Goal: Task Accomplishment & Management: Use online tool/utility

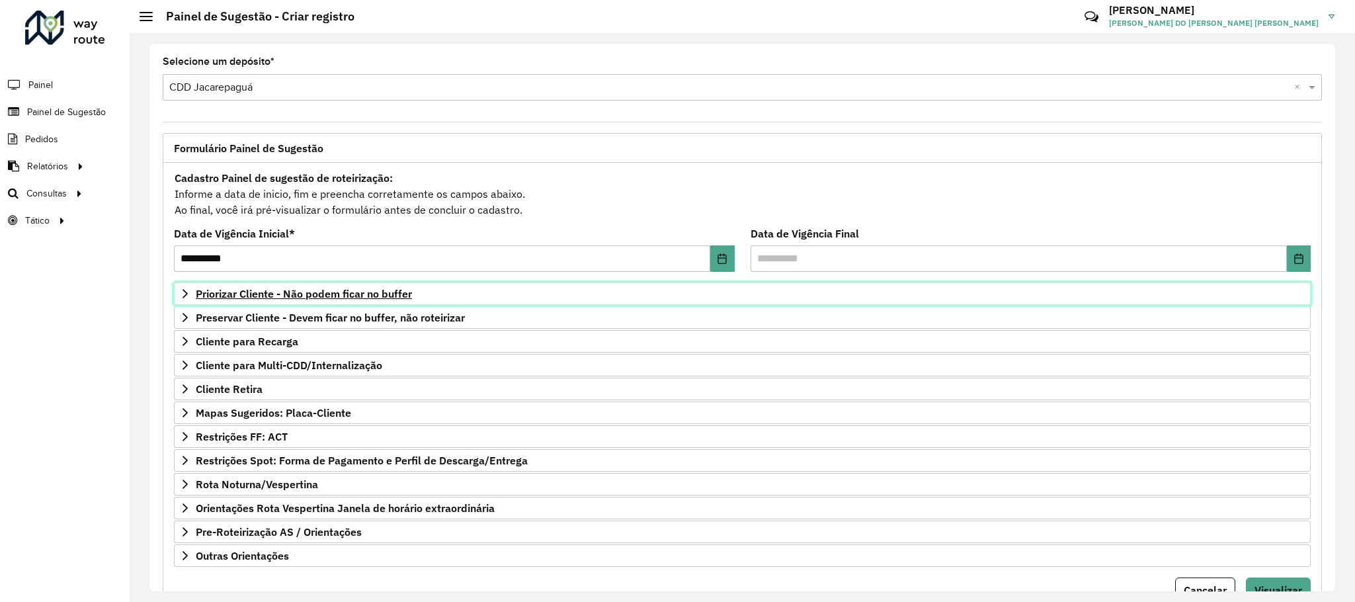
click at [272, 299] on span "Priorizar Cliente - Não podem ficar no buffer" at bounding box center [304, 293] width 216 height 11
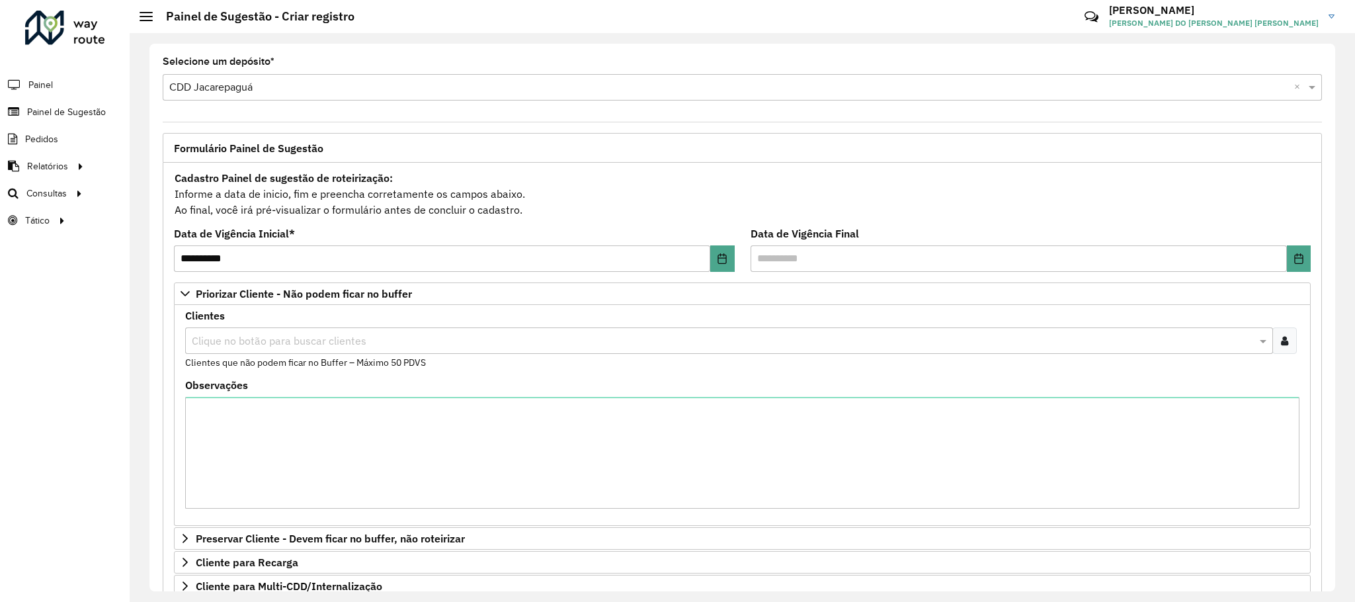
click at [1281, 342] on icon at bounding box center [1284, 340] width 7 height 11
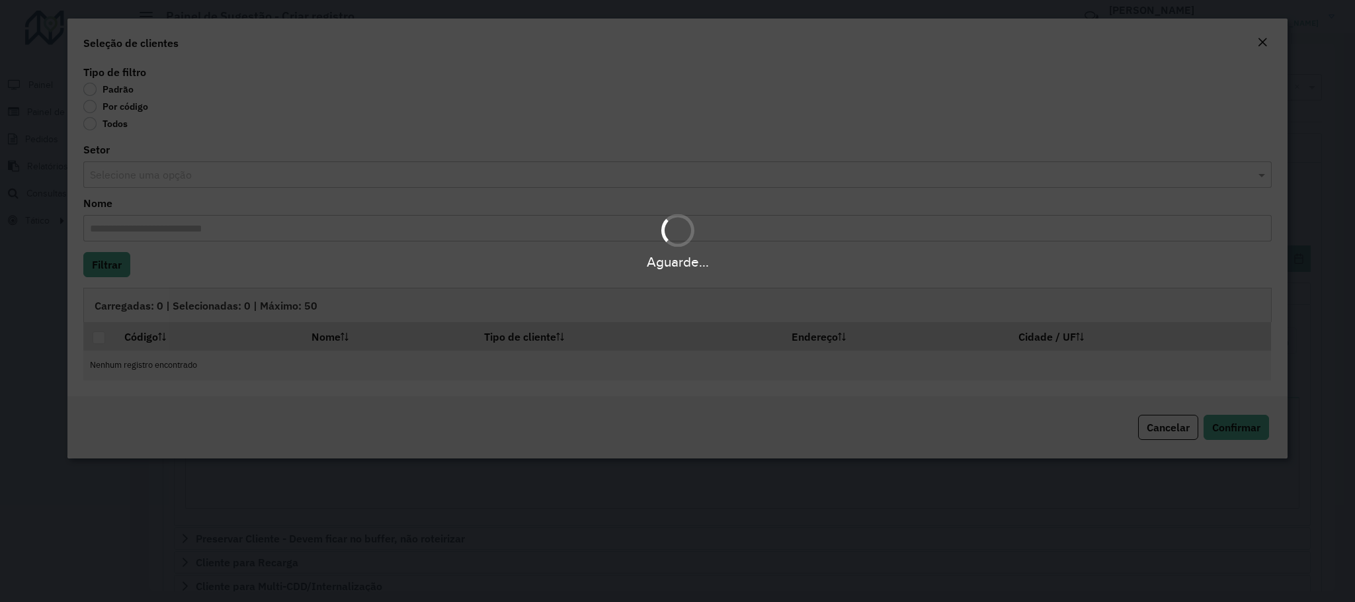
click at [95, 109] on div "Aguarde..." at bounding box center [677, 301] width 1355 height 602
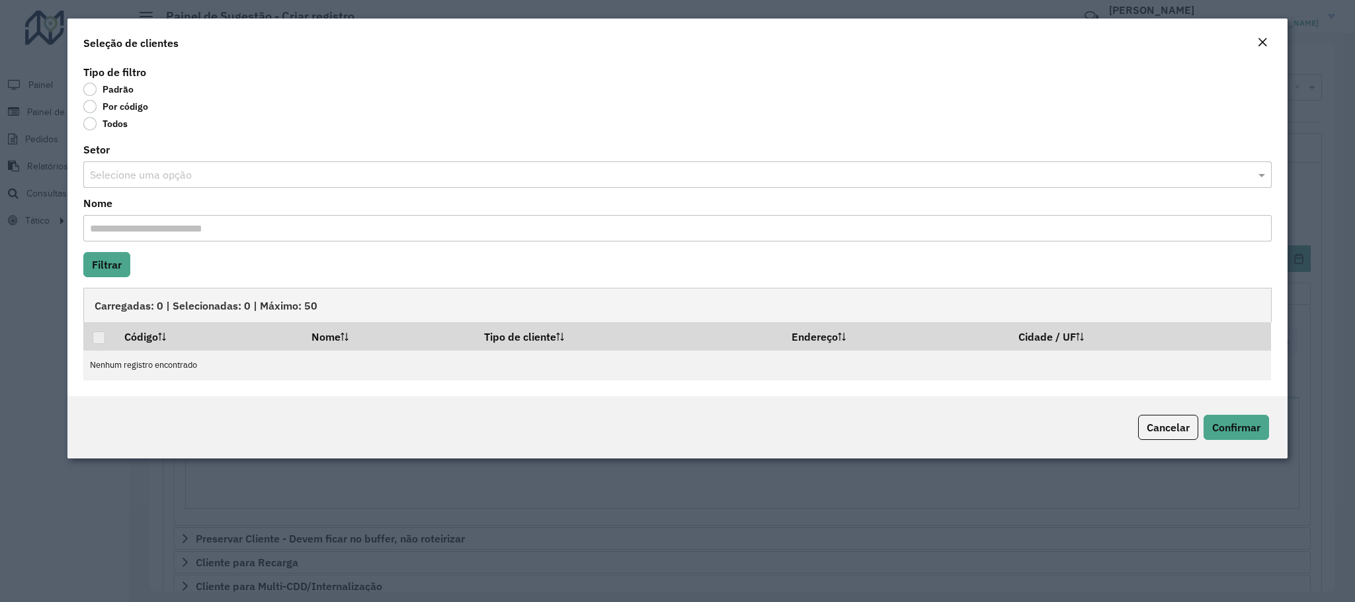
click at [89, 106] on label "Por código" at bounding box center [115, 106] width 65 height 13
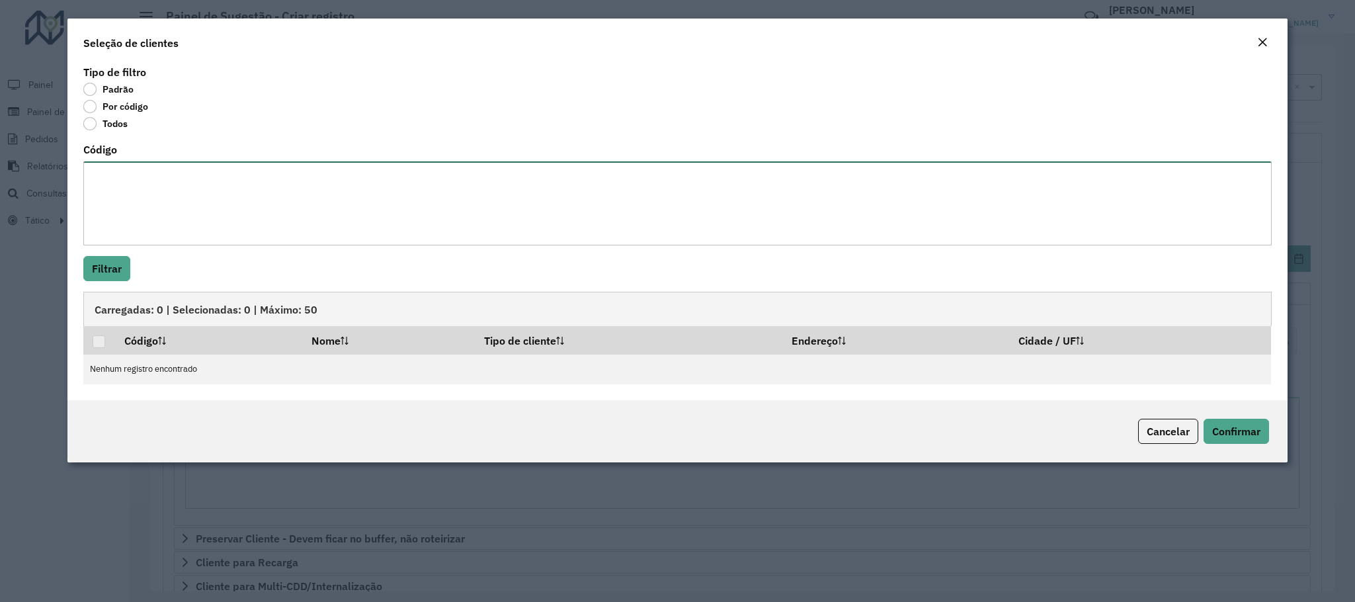
click at [132, 179] on textarea "Código" at bounding box center [677, 203] width 1188 height 84
paste textarea "***** ***** ***** ***** *** ***** ***** ***** ***** ***** ***** ***** ***** ***…"
type textarea "***** ***** ***** ***** *** ***** ***** ***** ***** ***** ***** ***** ***** ***…"
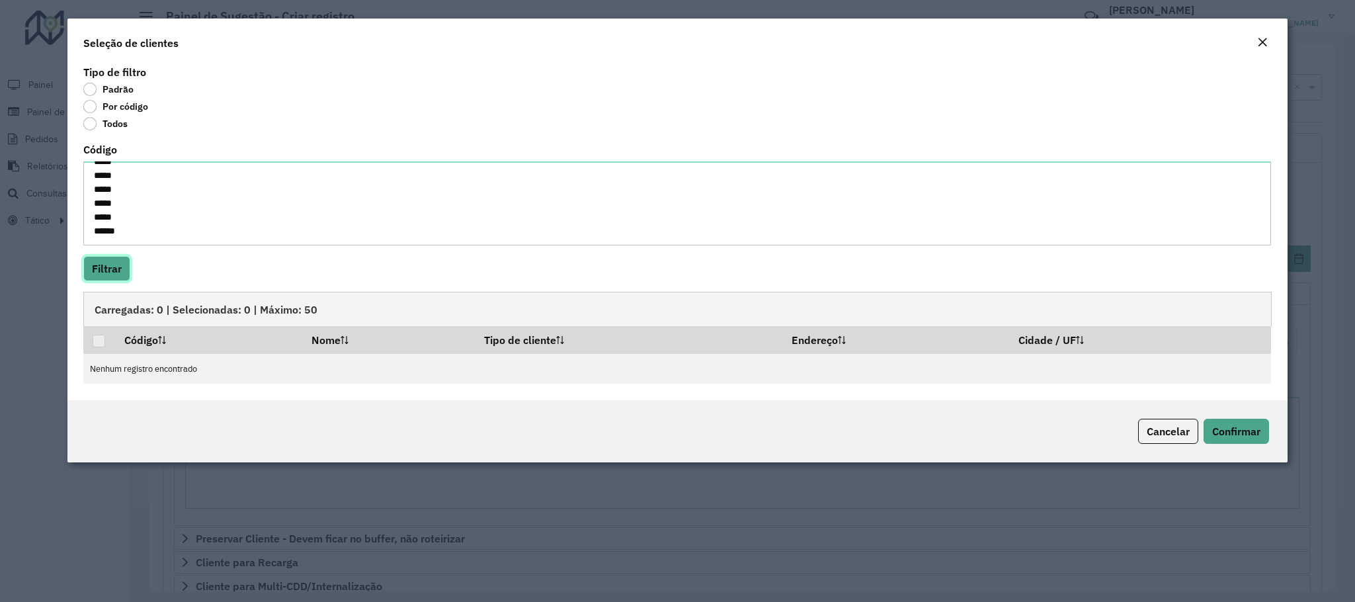
click at [128, 260] on button "Filtrar" at bounding box center [106, 268] width 47 height 25
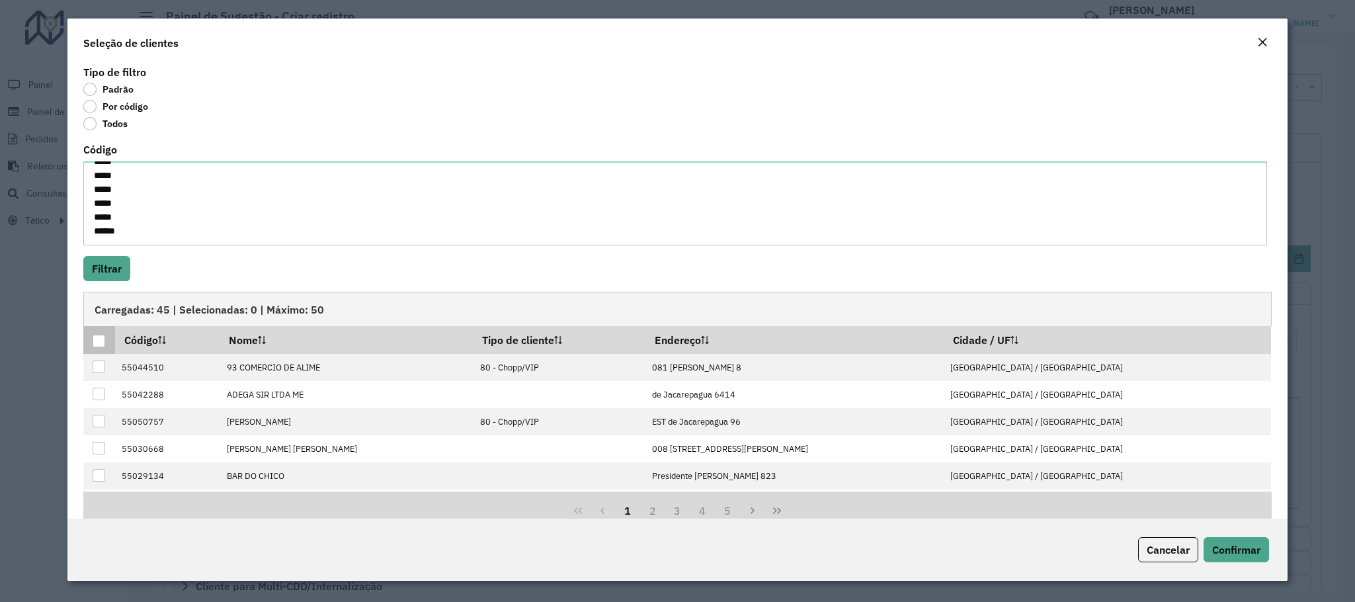
click at [103, 346] on div at bounding box center [99, 341] width 13 height 13
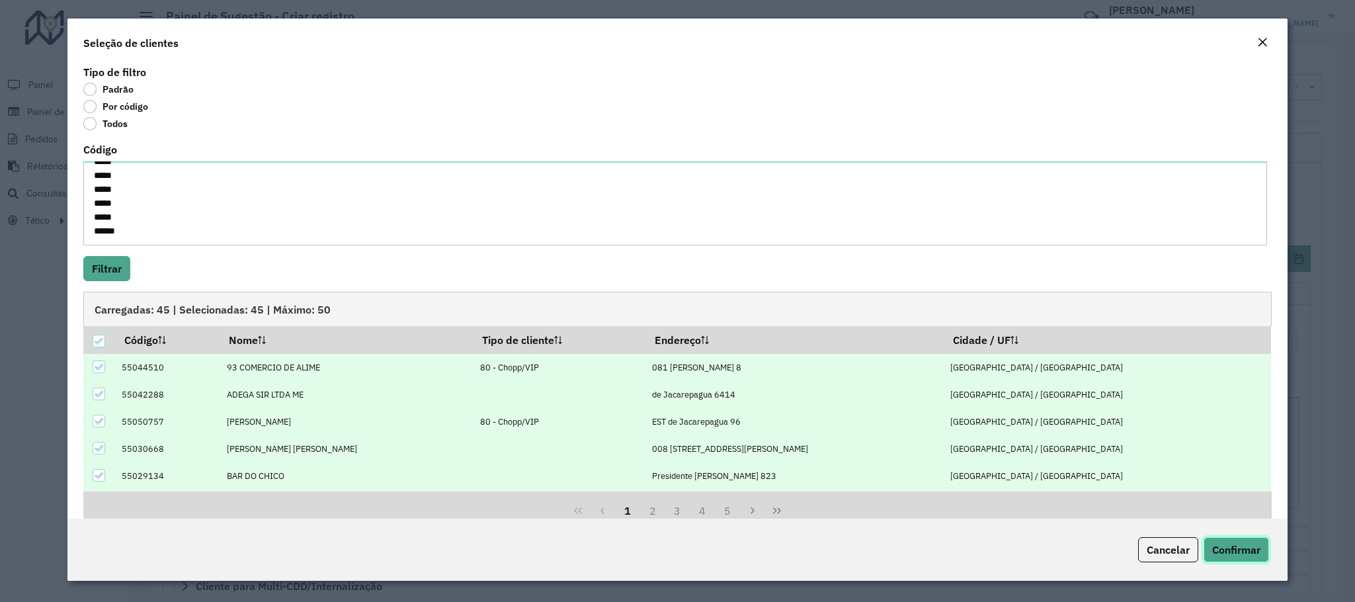
click at [1246, 544] on span "Confirmar" at bounding box center [1236, 549] width 48 height 13
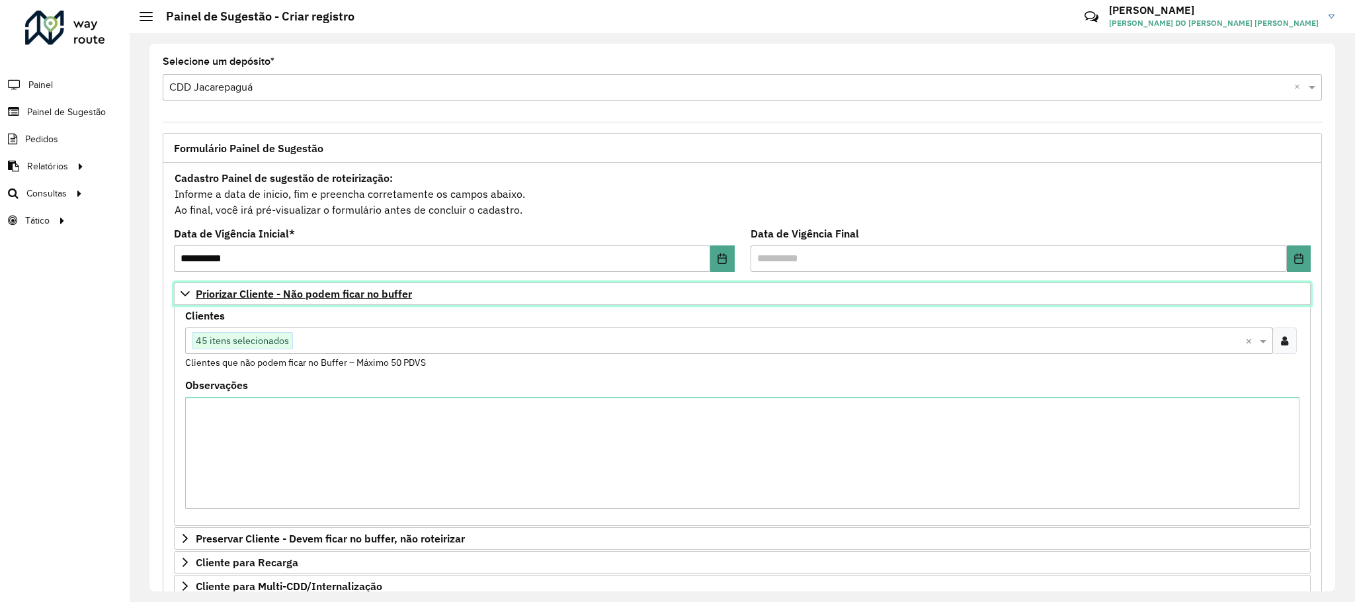
click at [209, 299] on span "Priorizar Cliente - Não podem ficar no buffer" at bounding box center [304, 293] width 216 height 11
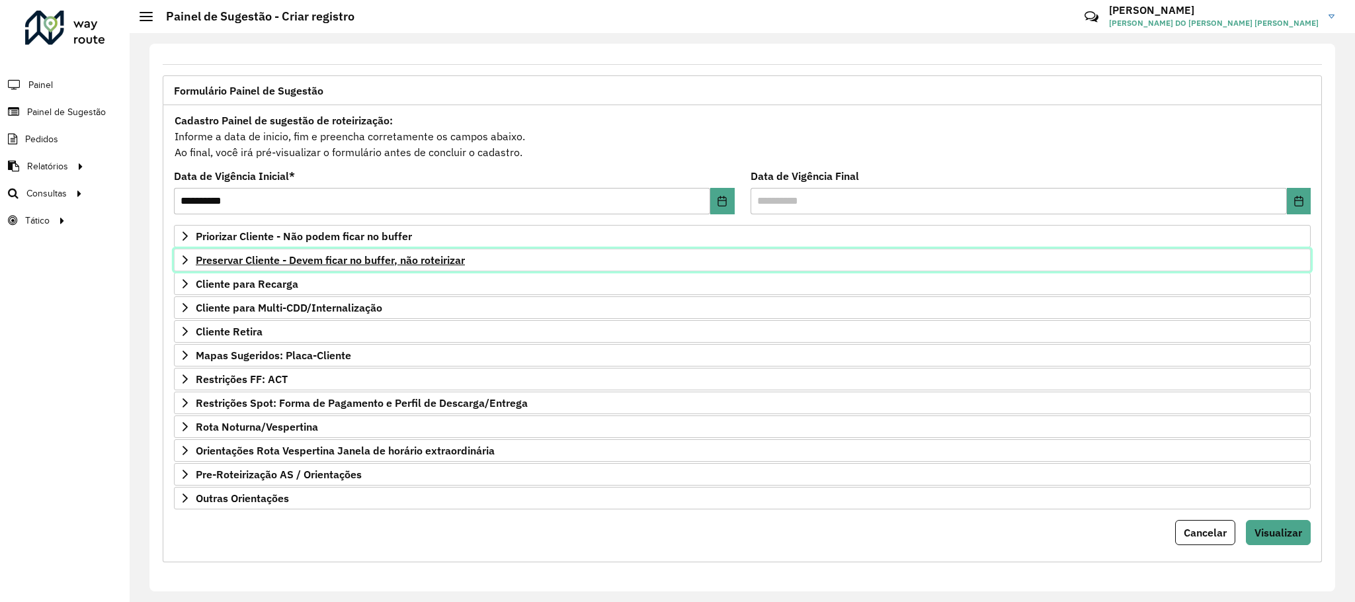
click at [263, 255] on span "Preservar Cliente - Devem ficar no buffer, não roteirizar" at bounding box center [330, 260] width 269 height 11
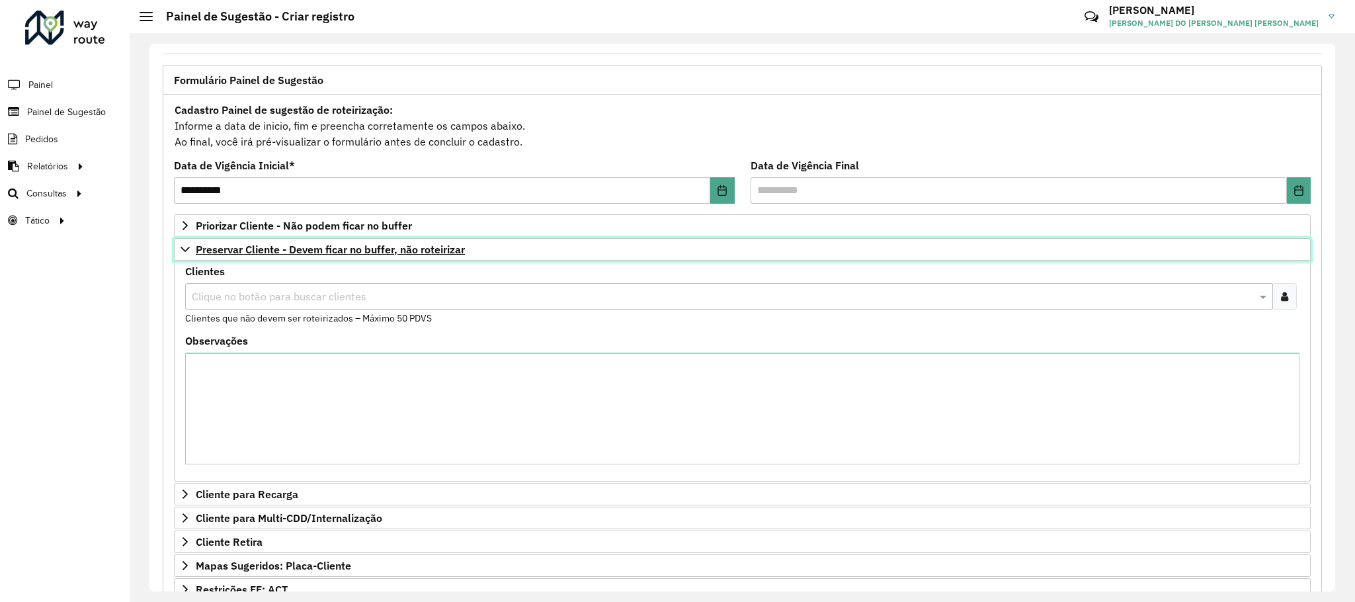
click at [262, 249] on span "Preservar Cliente - Devem ficar no buffer, não roteirizar" at bounding box center [330, 249] width 269 height 11
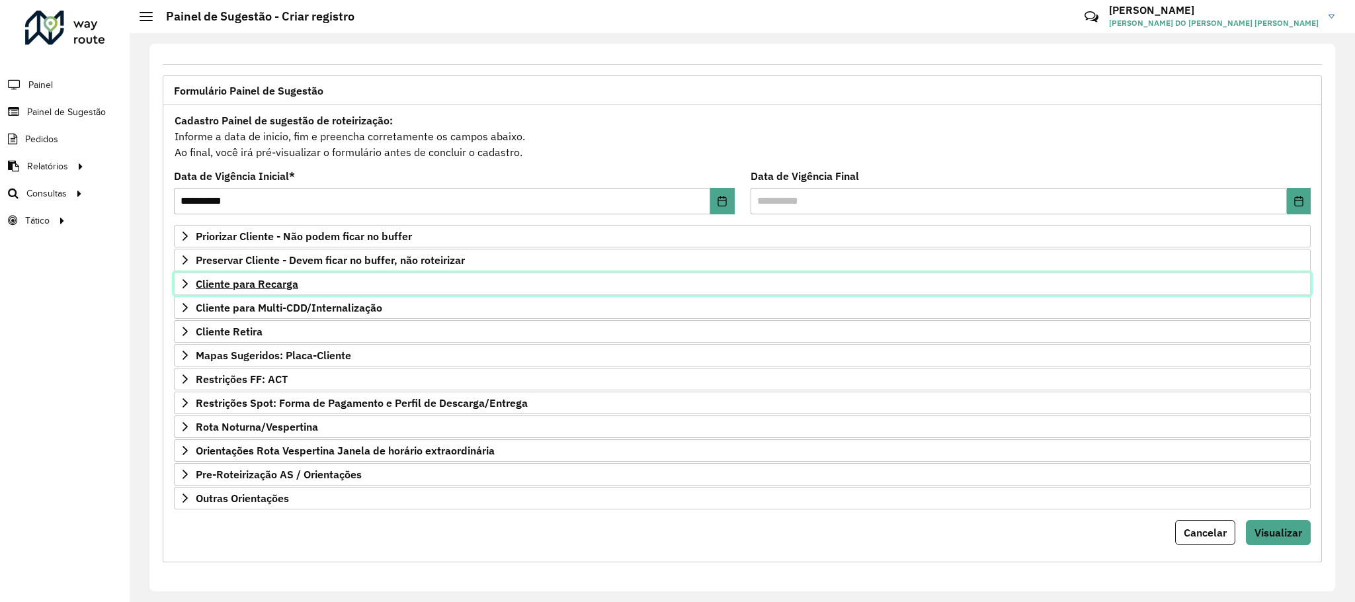
click at [235, 272] on link "Cliente para Recarga" at bounding box center [742, 283] width 1137 height 22
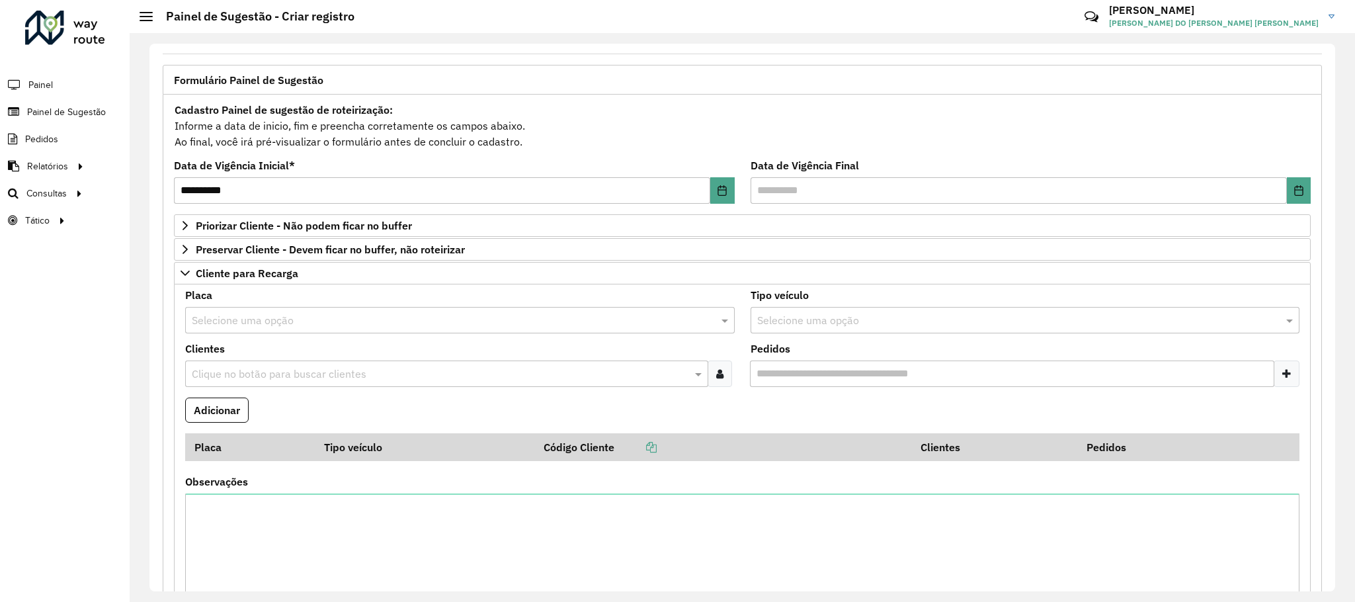
click at [352, 308] on div "Placa Selecione uma opção" at bounding box center [460, 311] width 550 height 43
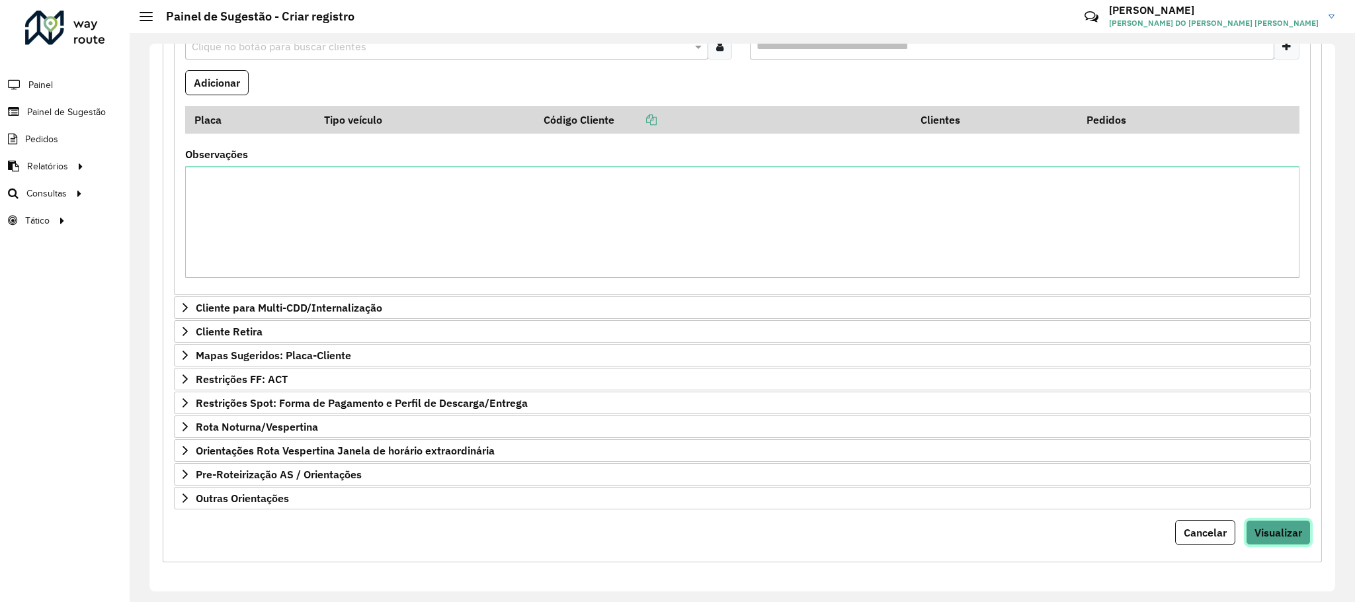
click at [1280, 526] on span "Visualizar" at bounding box center [1278, 532] width 48 height 13
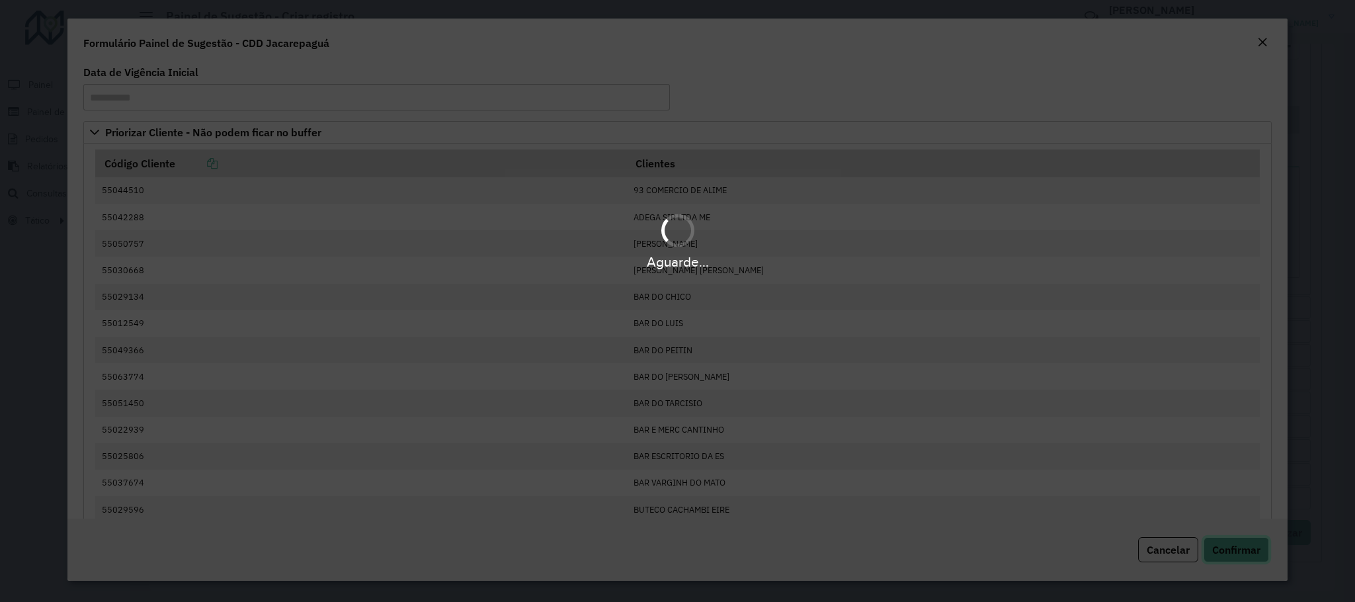
click at [1248, 558] on button "Confirmar" at bounding box center [1235, 549] width 65 height 25
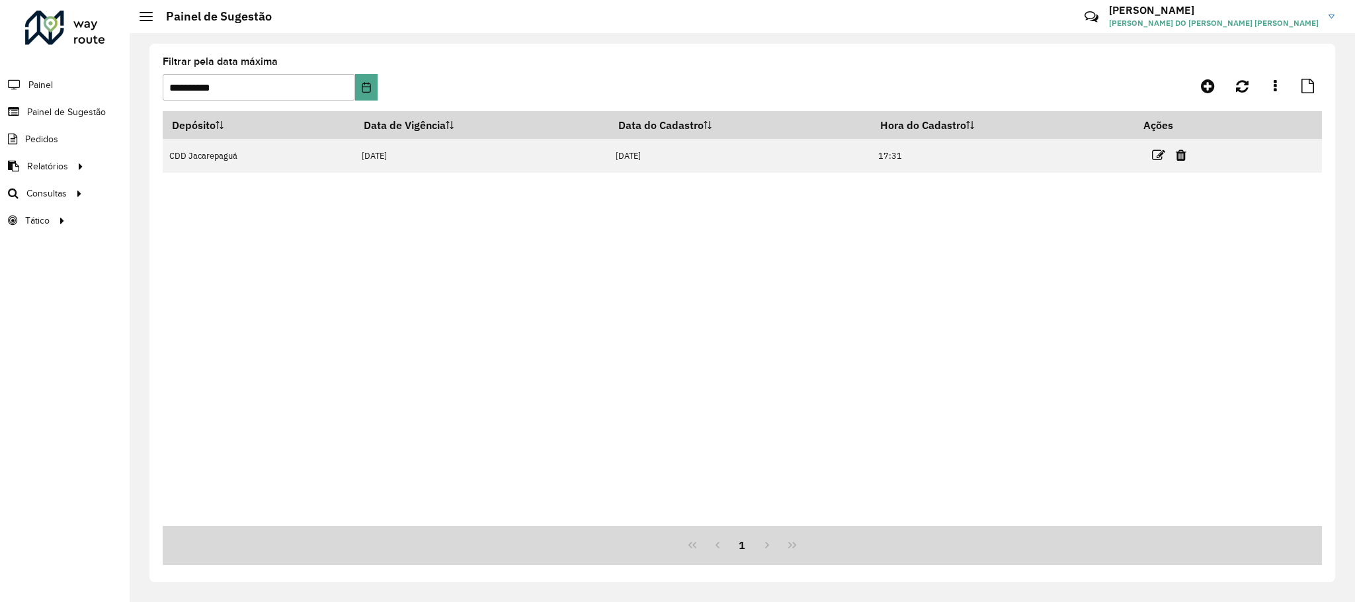
click at [498, 292] on div "Depósito Data de Vigência Data do Cadastro Hora do Cadastro Ações CDD Jacarepag…" at bounding box center [742, 318] width 1159 height 415
